Goal: Entertainment & Leisure: Consume media (video, audio)

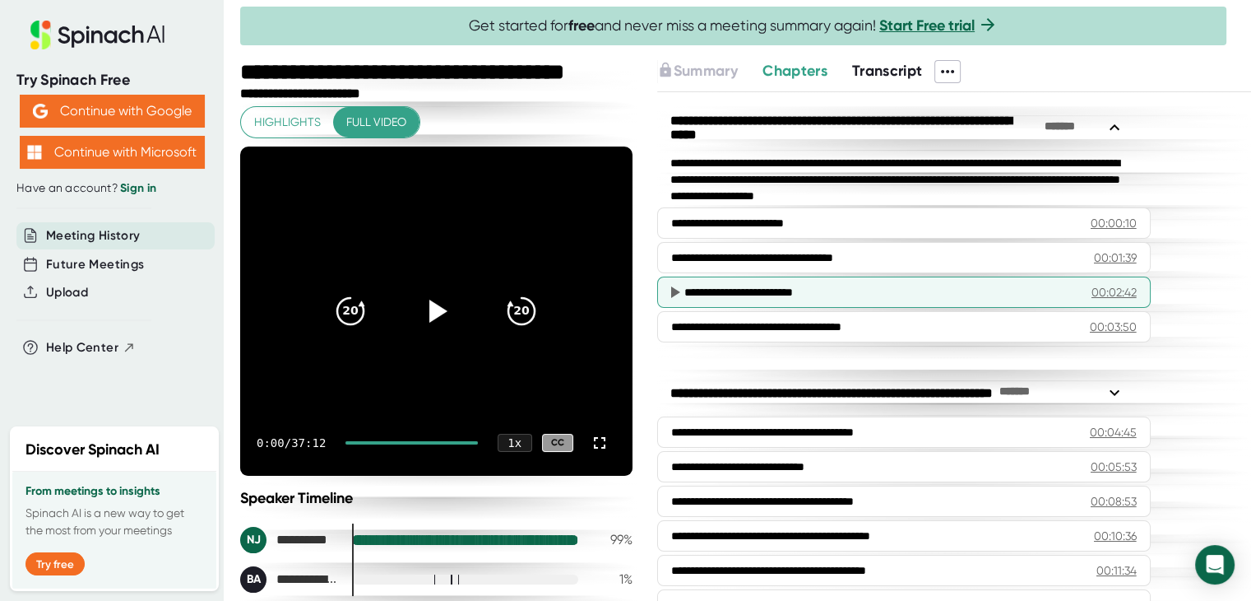
click at [780, 284] on div "**********" at bounding box center [876, 292] width 382 height 16
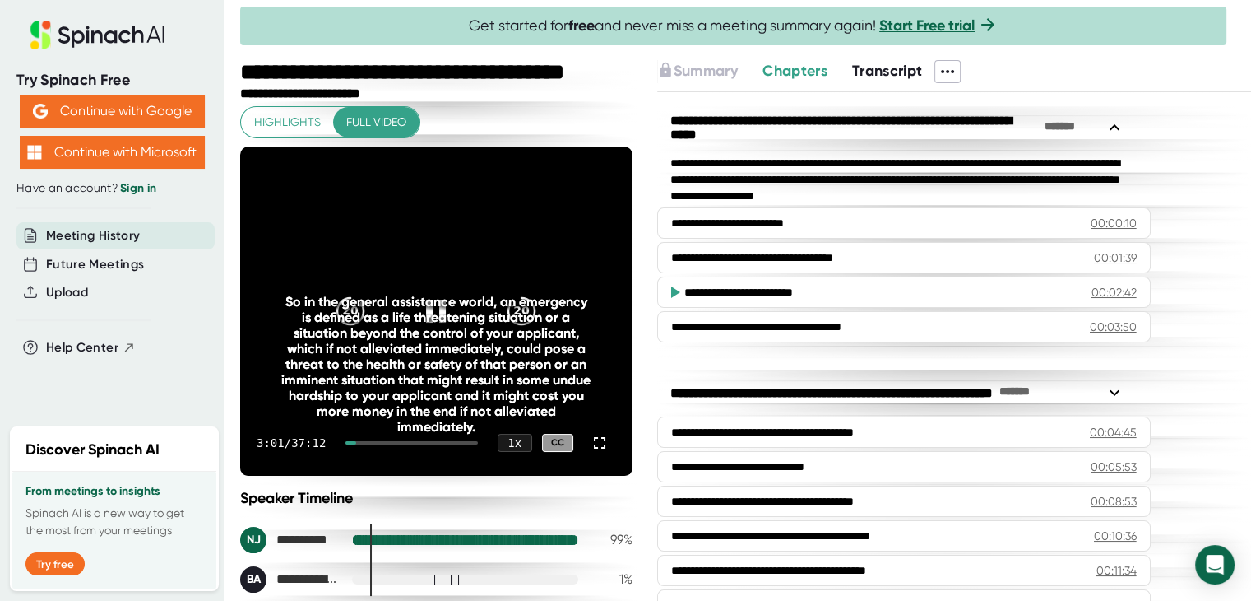
click at [588, 356] on video at bounding box center [436, 310] width 392 height 329
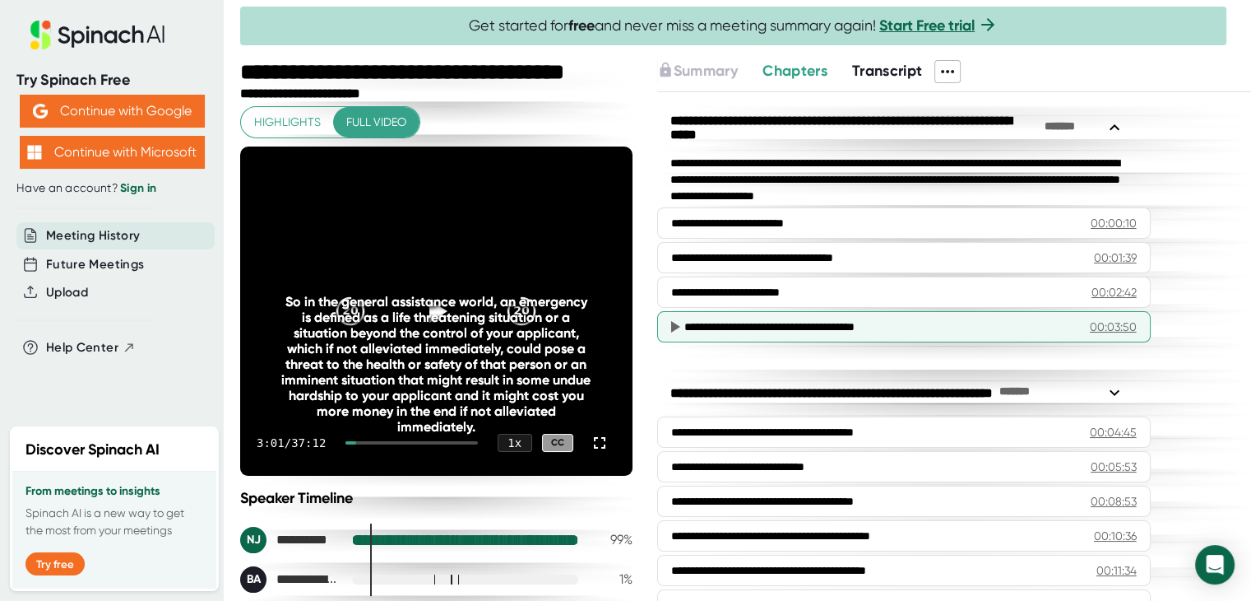
click at [1096, 322] on div "00:03:50" at bounding box center [1113, 326] width 47 height 16
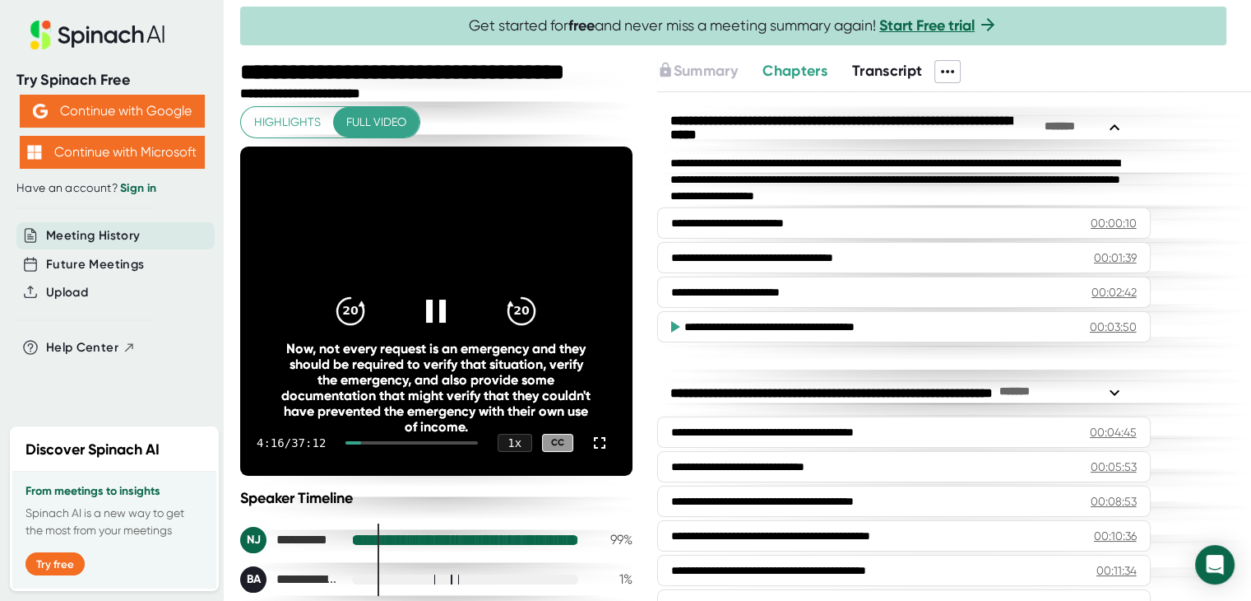
click at [420, 383] on div "Now, not every request is an emergency and they should be required to verify th…" at bounding box center [436, 388] width 313 height 94
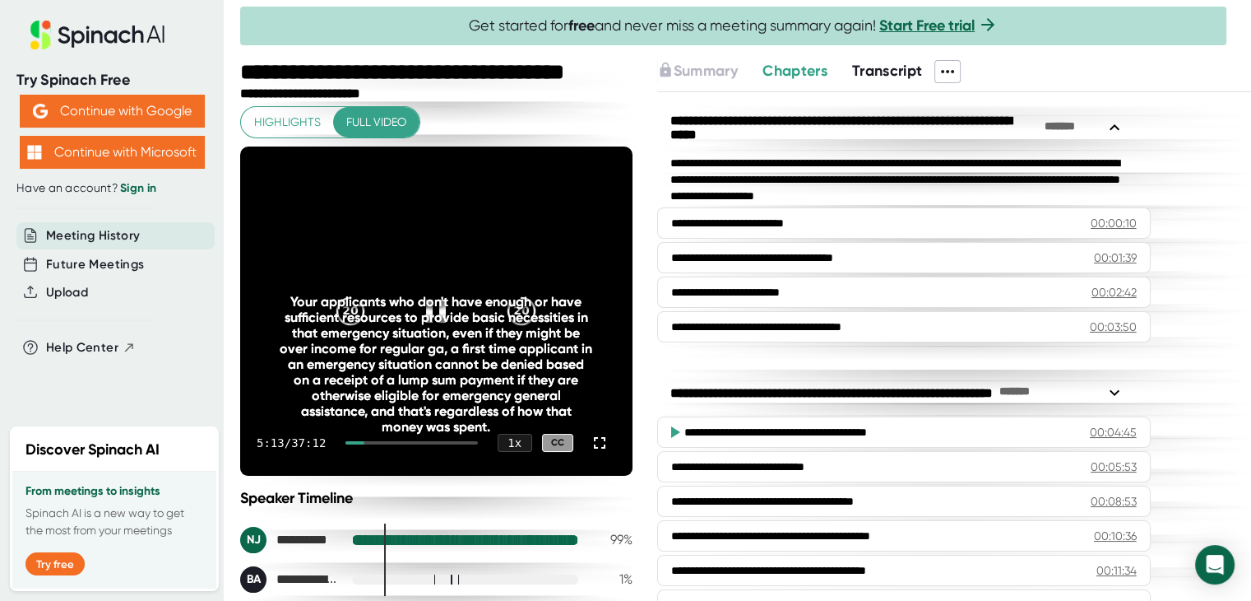
click at [420, 358] on div "Your applicants who don't have enough or have sufficient resources to provide b…" at bounding box center [436, 364] width 313 height 141
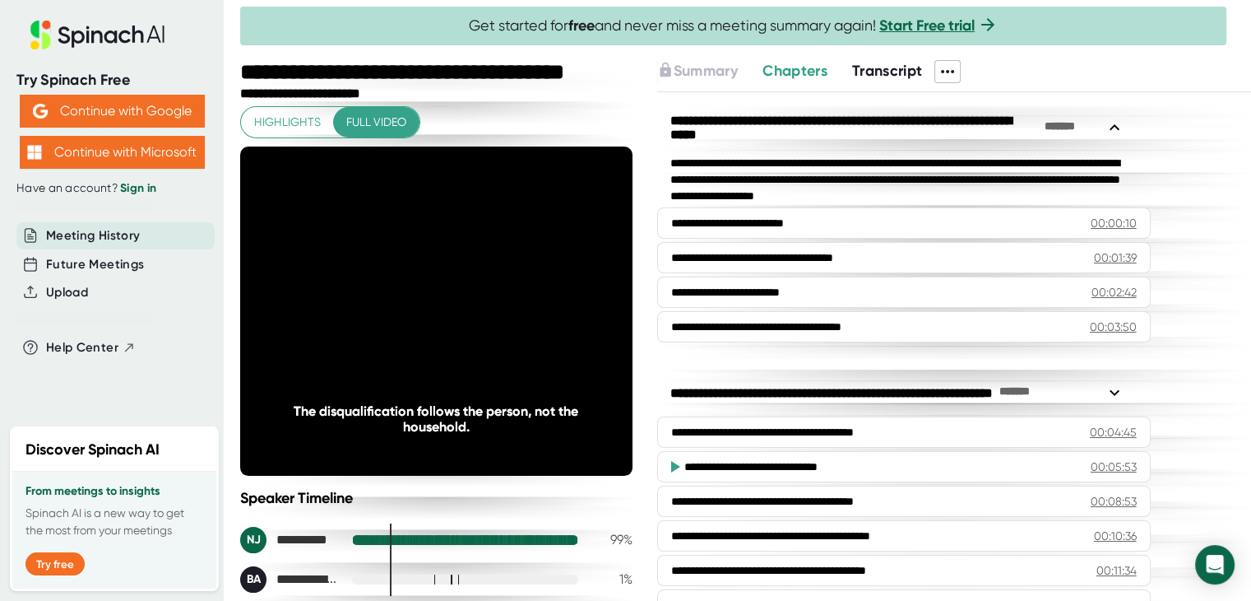
click at [923, 357] on div "**********" at bounding box center [904, 349] width 494 height 499
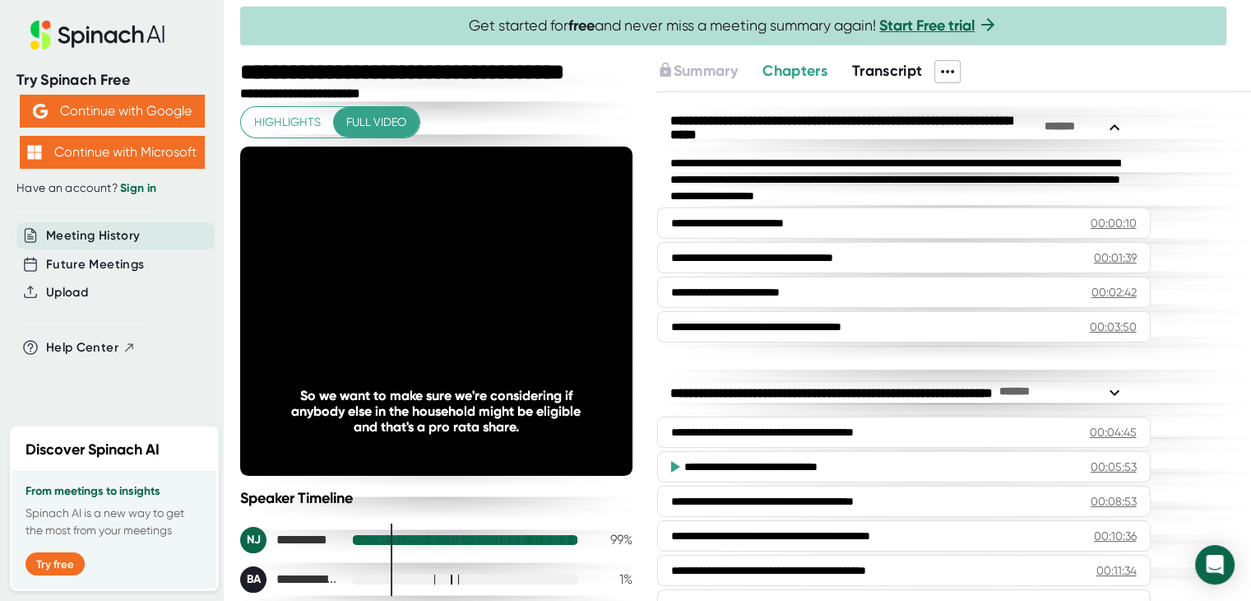
click at [380, 123] on span "Full video" at bounding box center [376, 122] width 60 height 21
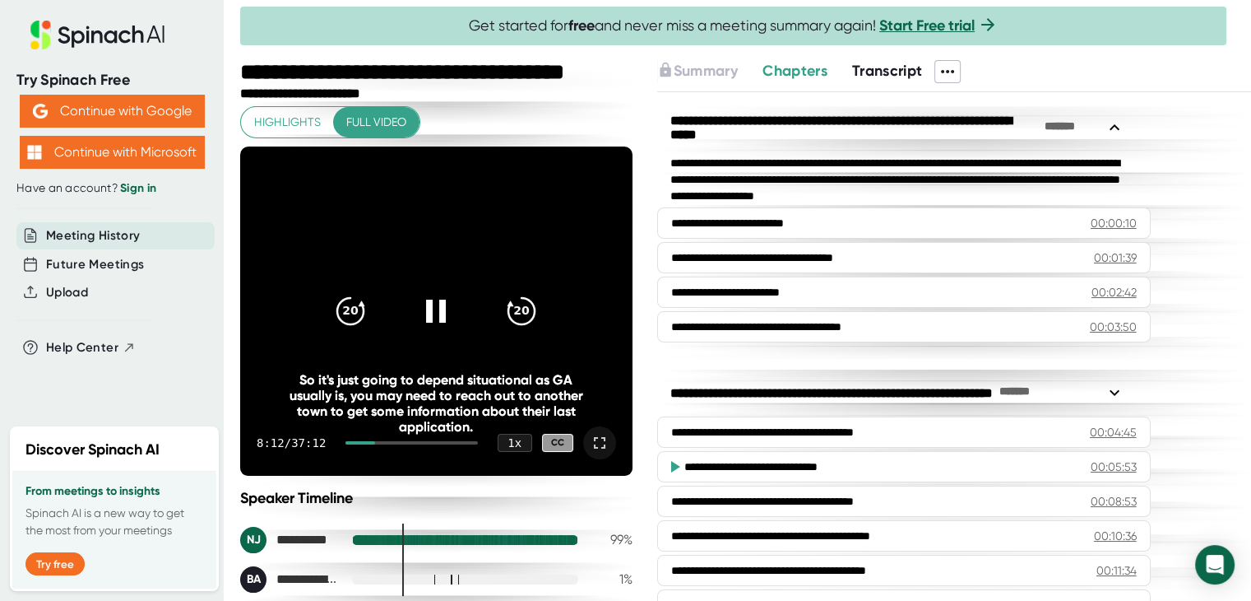
click at [590, 442] on icon at bounding box center [600, 443] width 20 height 20
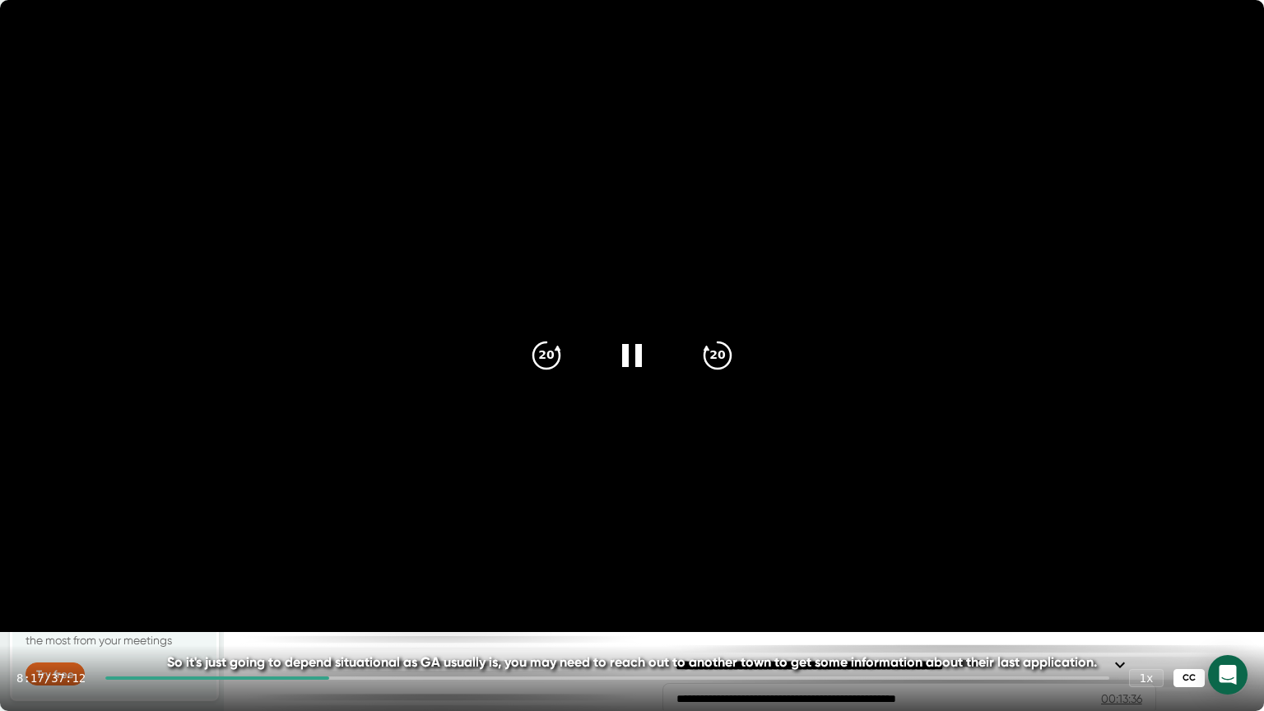
click at [1183, 600] on div "CC" at bounding box center [1188, 678] width 31 height 19
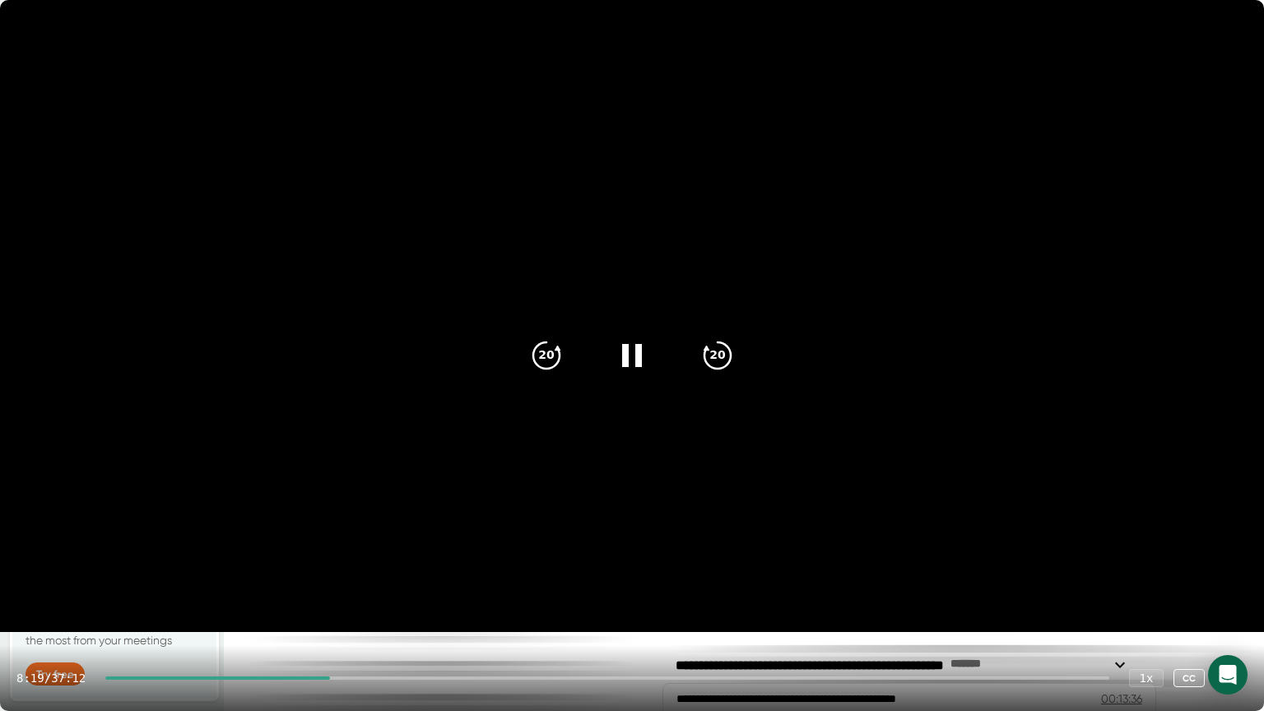
click at [1183, 600] on div "CC" at bounding box center [1188, 678] width 31 height 19
click at [721, 352] on icon "20" at bounding box center [717, 355] width 41 height 41
click at [721, 351] on icon "20" at bounding box center [717, 355] width 41 height 41
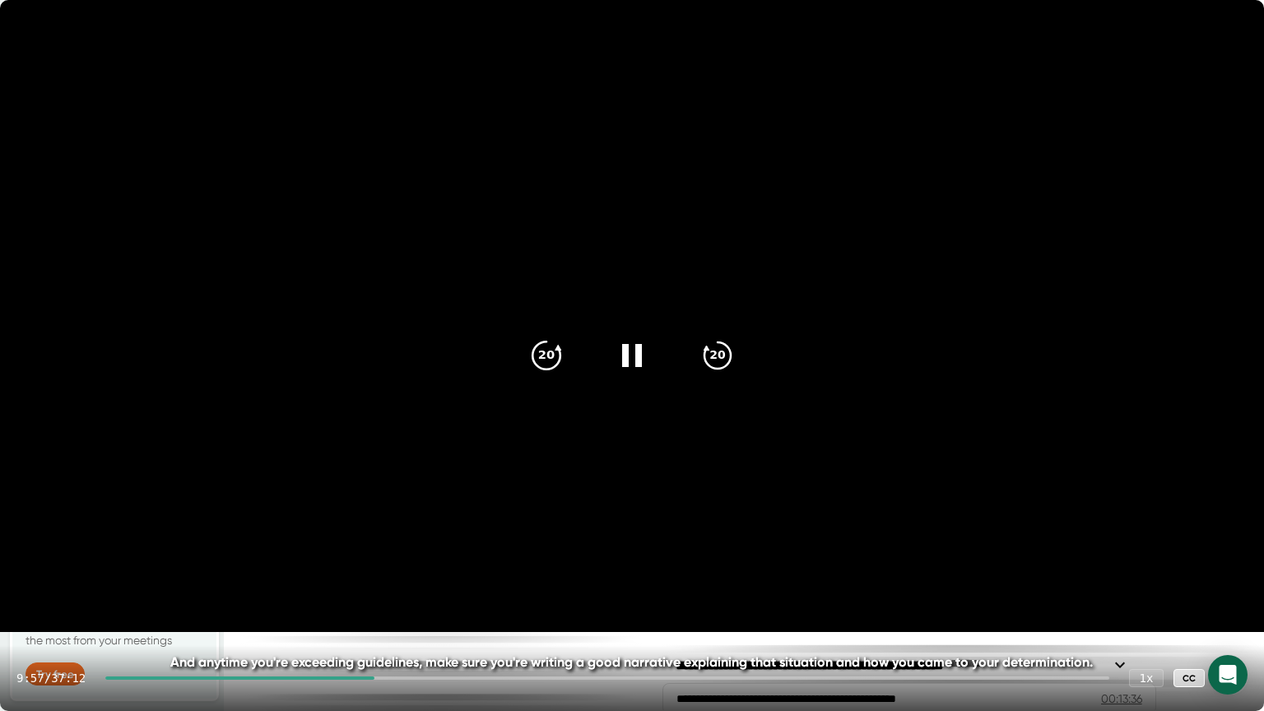
click at [541, 348] on icon "20" at bounding box center [546, 355] width 41 height 41
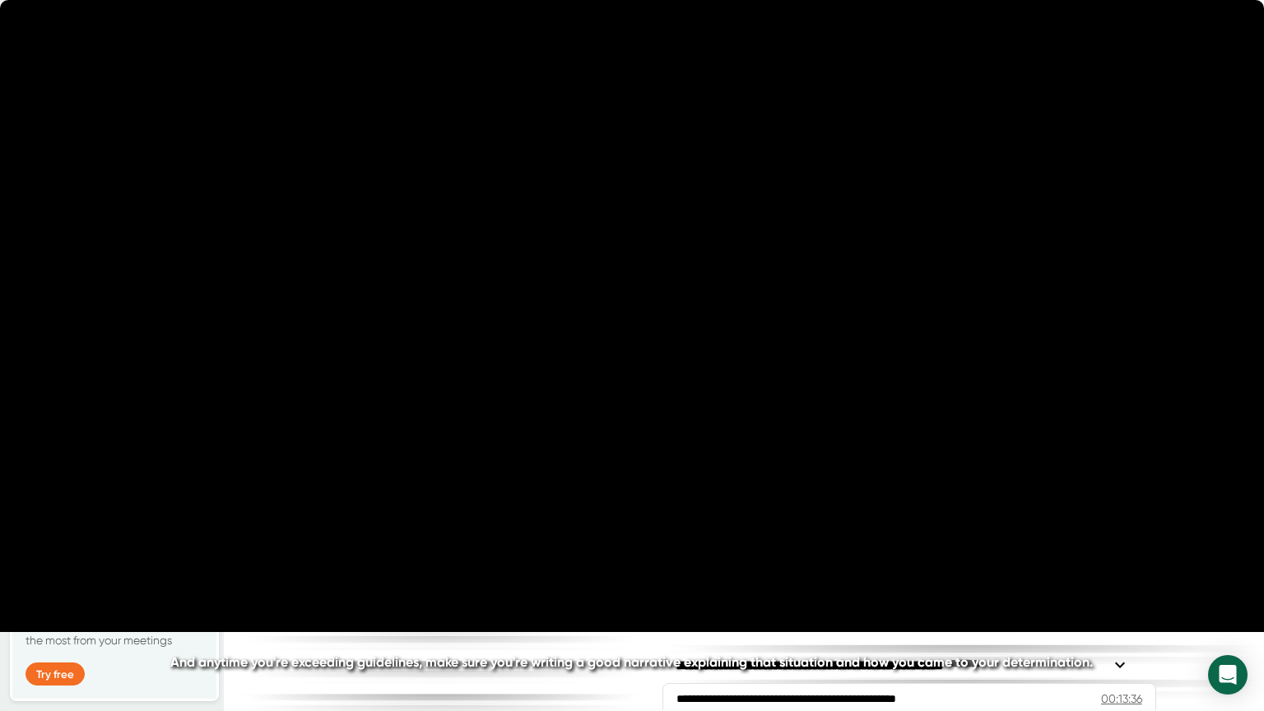
click at [840, 360] on video at bounding box center [632, 316] width 1264 height 632
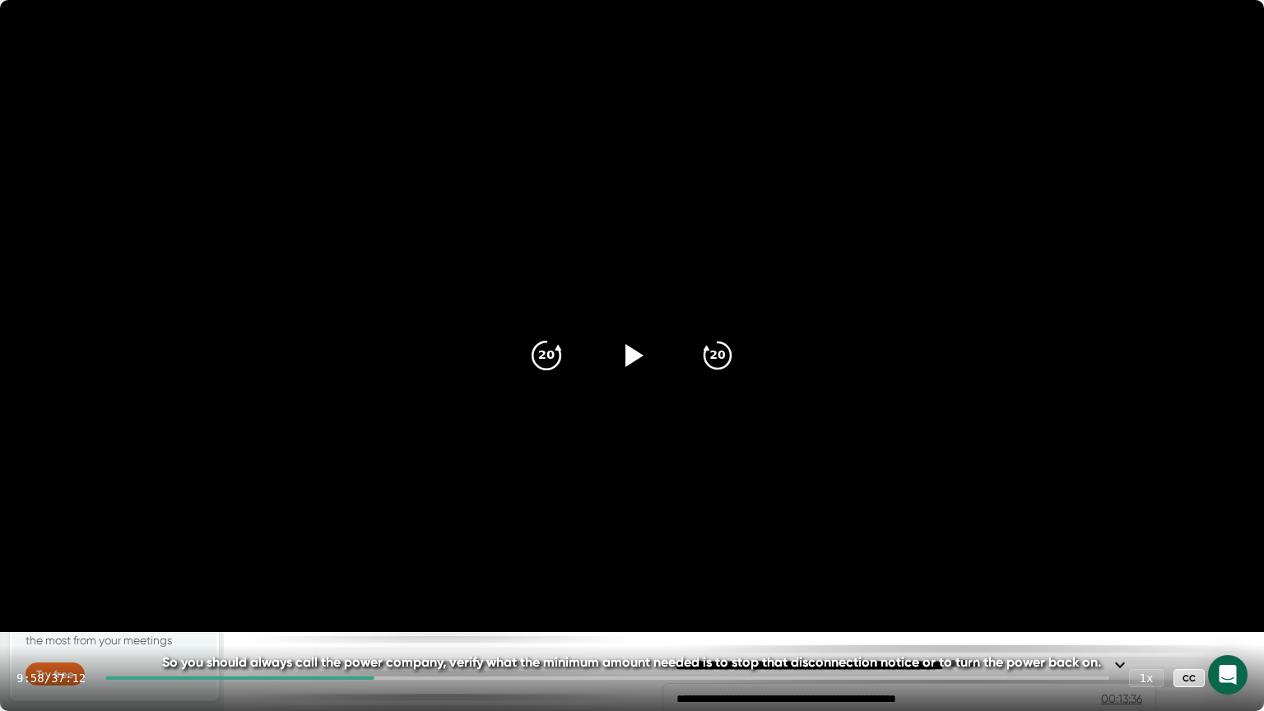
click at [563, 347] on icon "20" at bounding box center [546, 355] width 41 height 41
click at [715, 357] on icon "20" at bounding box center [717, 355] width 41 height 41
click at [915, 324] on video at bounding box center [632, 316] width 1264 height 632
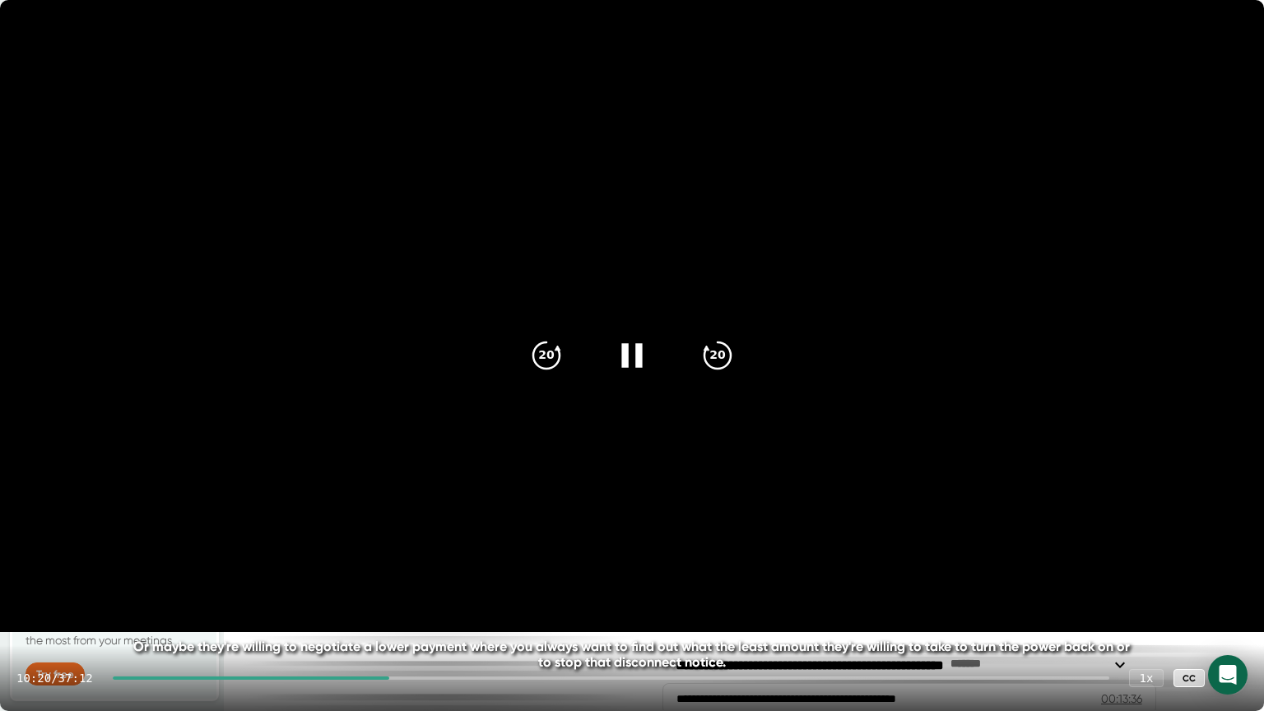
click at [626, 352] on icon at bounding box center [631, 355] width 21 height 24
click at [861, 527] on video at bounding box center [632, 316] width 1264 height 632
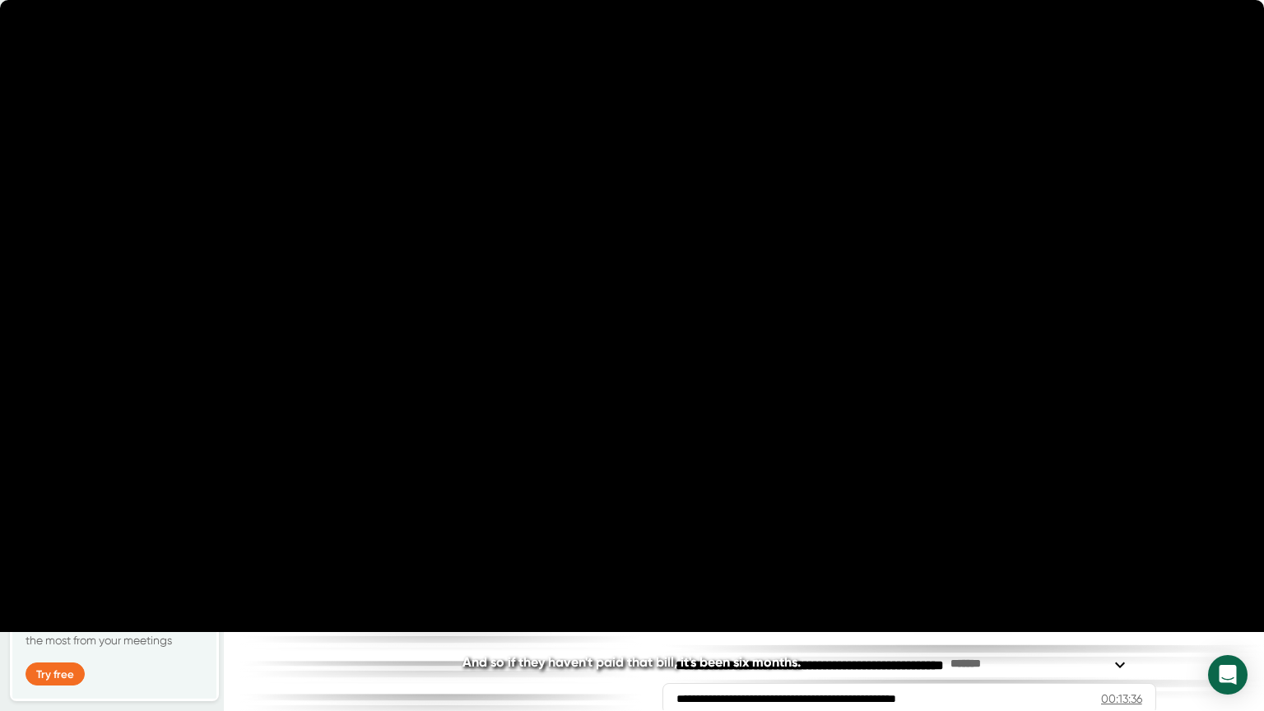
click at [717, 355] on icon "20" at bounding box center [717, 355] width 41 height 41
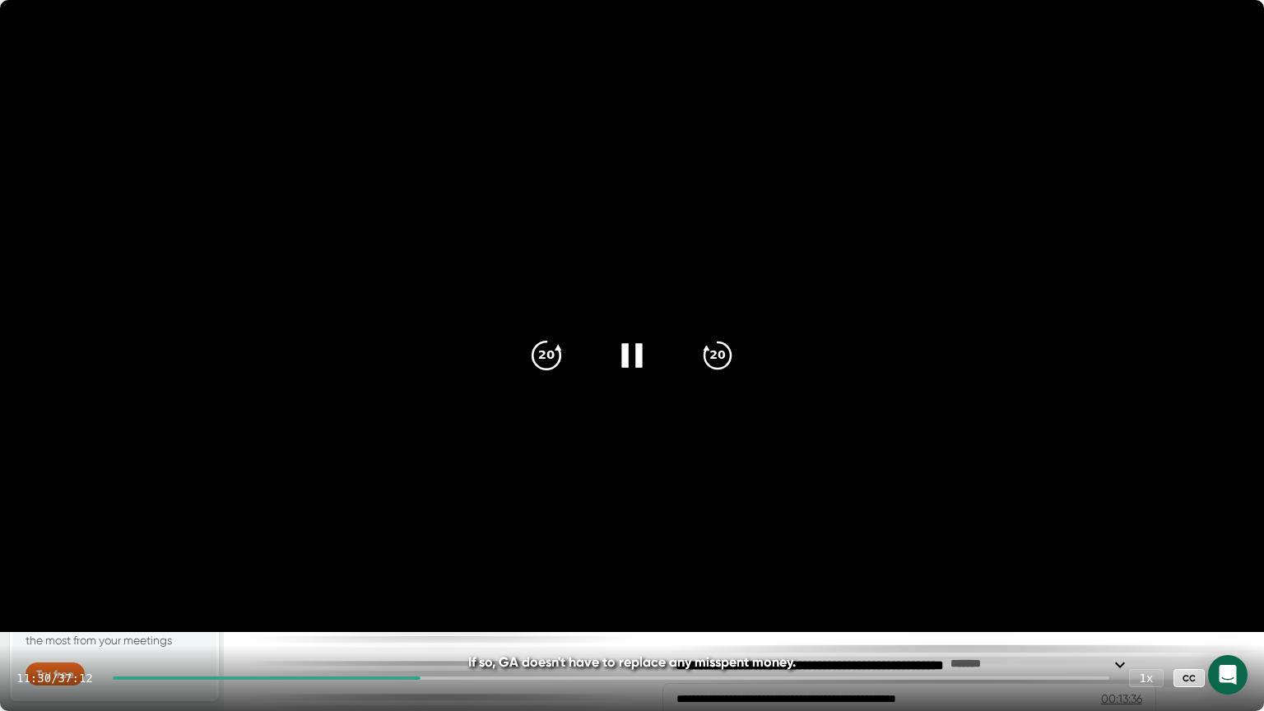
click at [545, 355] on icon "20" at bounding box center [546, 355] width 41 height 41
click at [712, 359] on icon "20" at bounding box center [717, 355] width 41 height 41
click at [622, 352] on icon at bounding box center [631, 355] width 41 height 41
click at [629, 354] on icon at bounding box center [634, 355] width 19 height 24
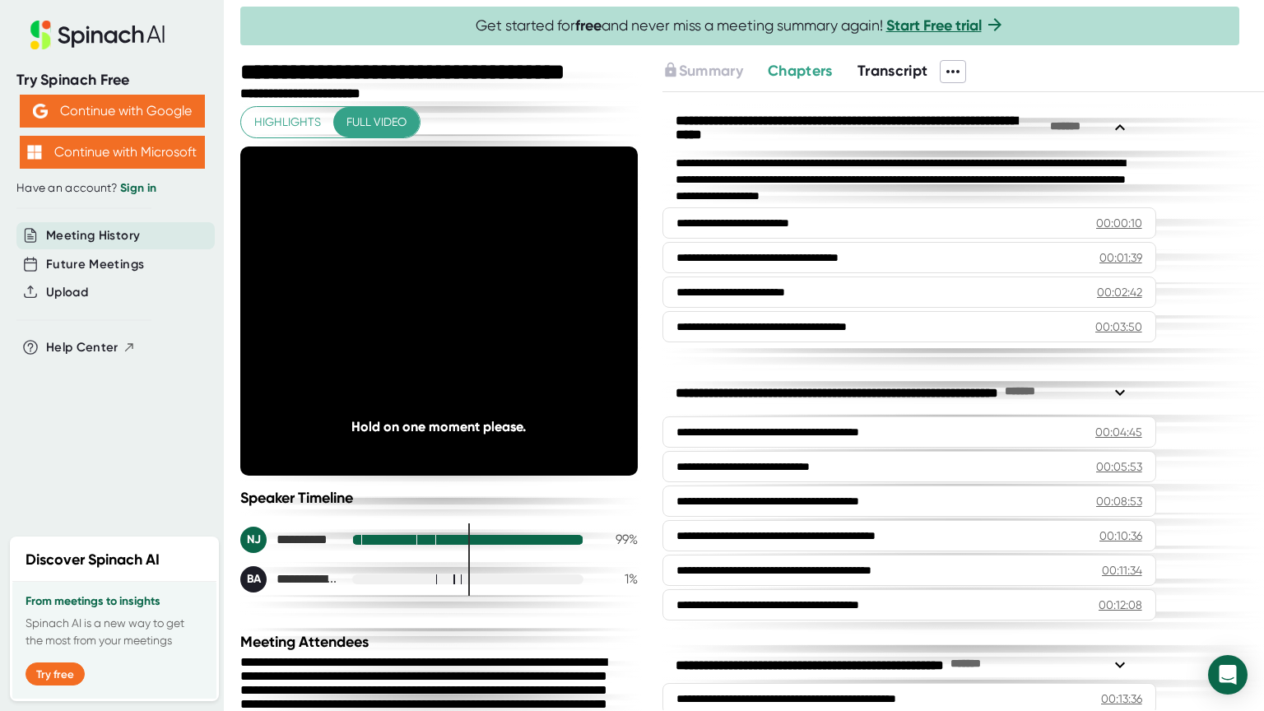
click at [577, 394] on video at bounding box center [438, 310] width 397 height 329
click at [459, 332] on icon at bounding box center [438, 310] width 41 height 41
click at [545, 332] on icon "20" at bounding box center [524, 310] width 41 height 41
click at [557, 344] on div "20 20" at bounding box center [438, 311] width 237 height 66
click at [545, 332] on icon "20" at bounding box center [524, 310] width 41 height 41
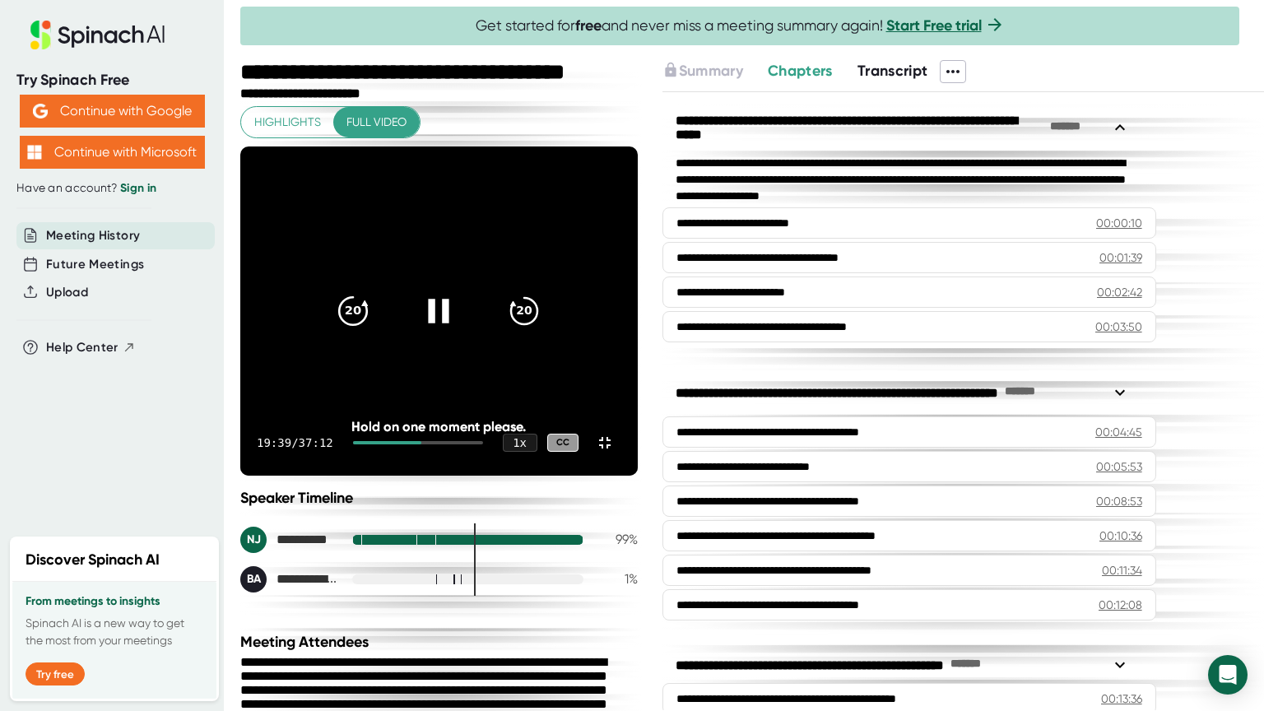
click at [374, 332] on icon "20" at bounding box center [352, 310] width 41 height 41
click at [388, 329] on div "20" at bounding box center [352, 310] width 69 height 69
click at [459, 332] on icon at bounding box center [438, 310] width 41 height 41
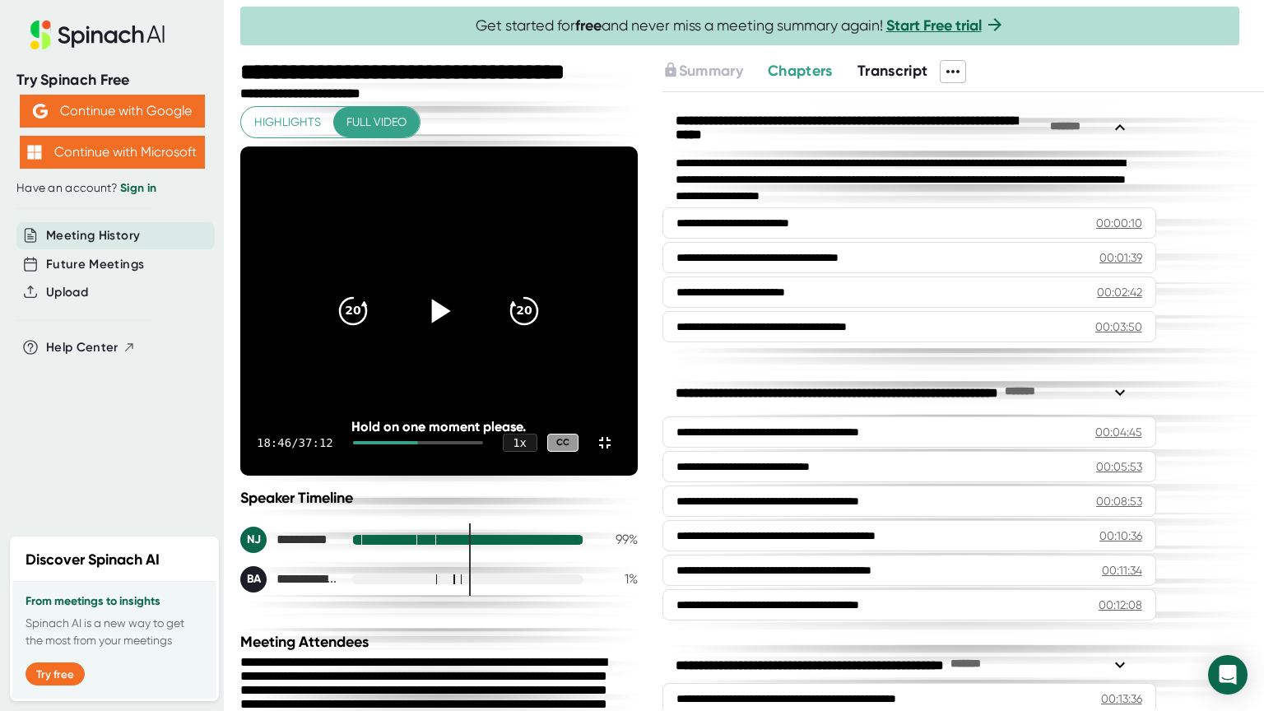
click at [451, 323] on icon at bounding box center [441, 311] width 19 height 24
click at [545, 332] on icon "20" at bounding box center [524, 310] width 41 height 41
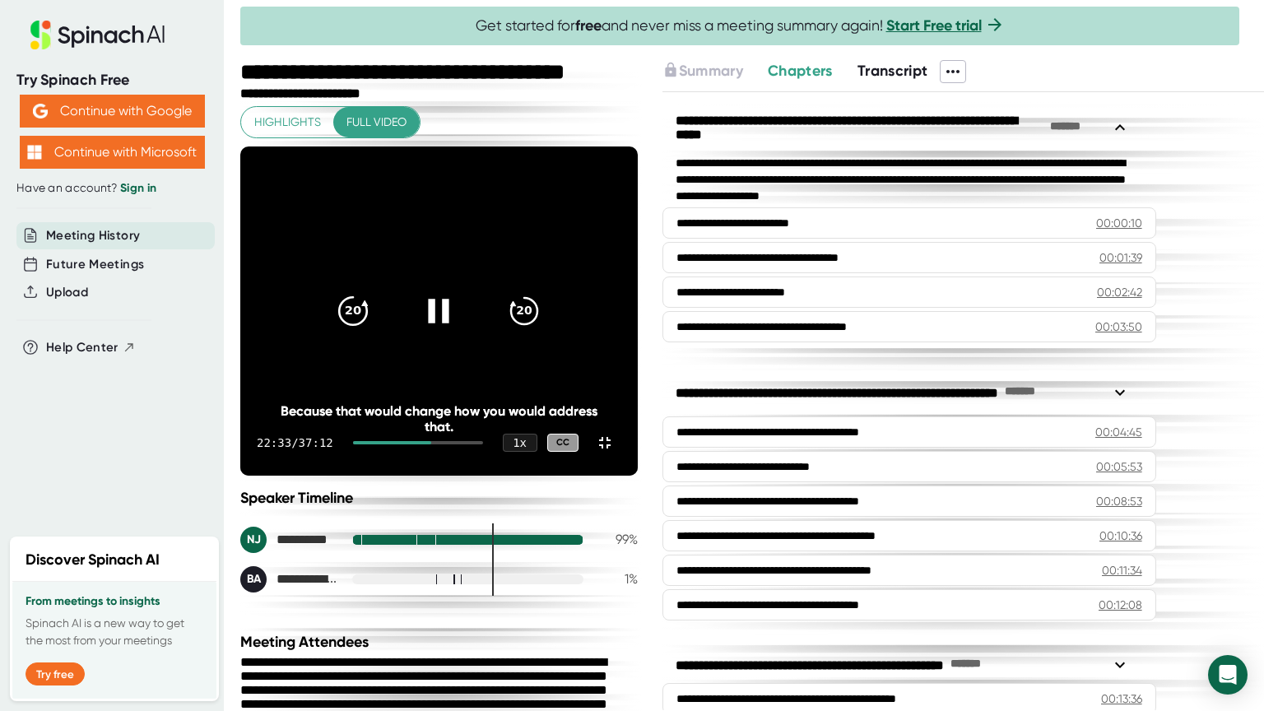
click at [374, 332] on icon "20" at bounding box center [352, 310] width 41 height 41
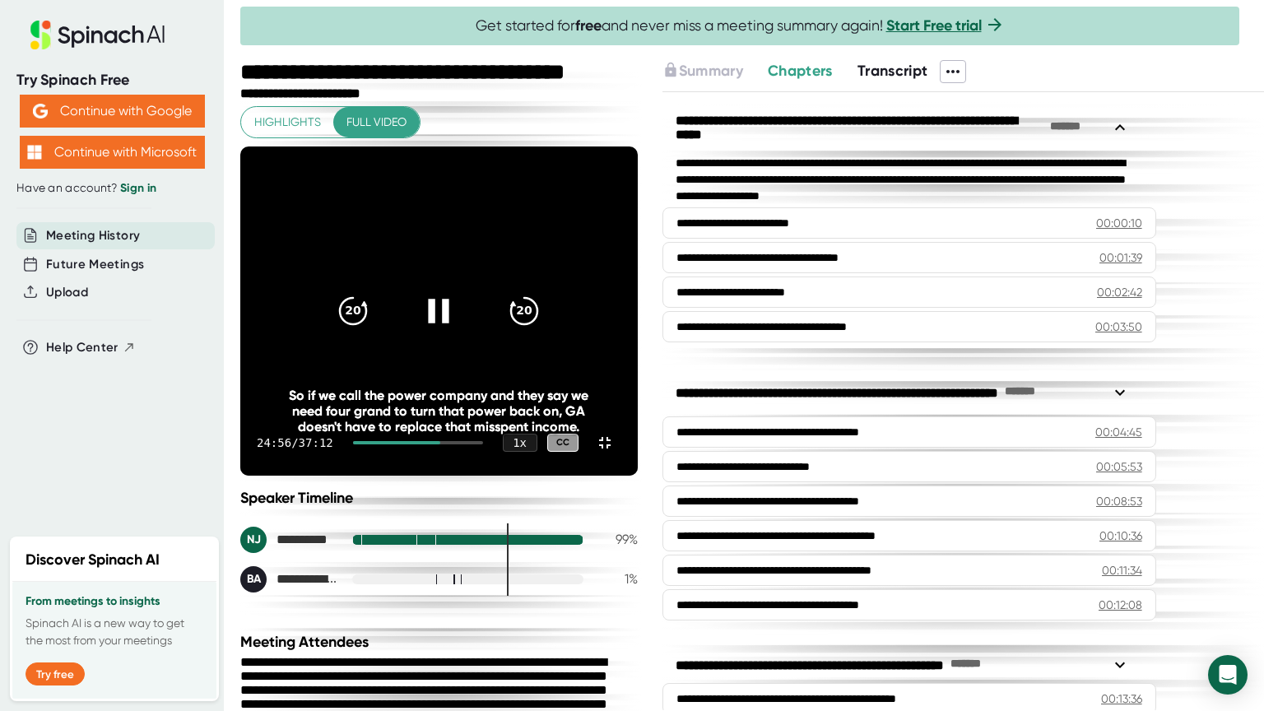
click at [424, 372] on video at bounding box center [438, 310] width 397 height 329
click at [545, 332] on icon "20" at bounding box center [524, 310] width 41 height 41
